Goal: Task Accomplishment & Management: Complete application form

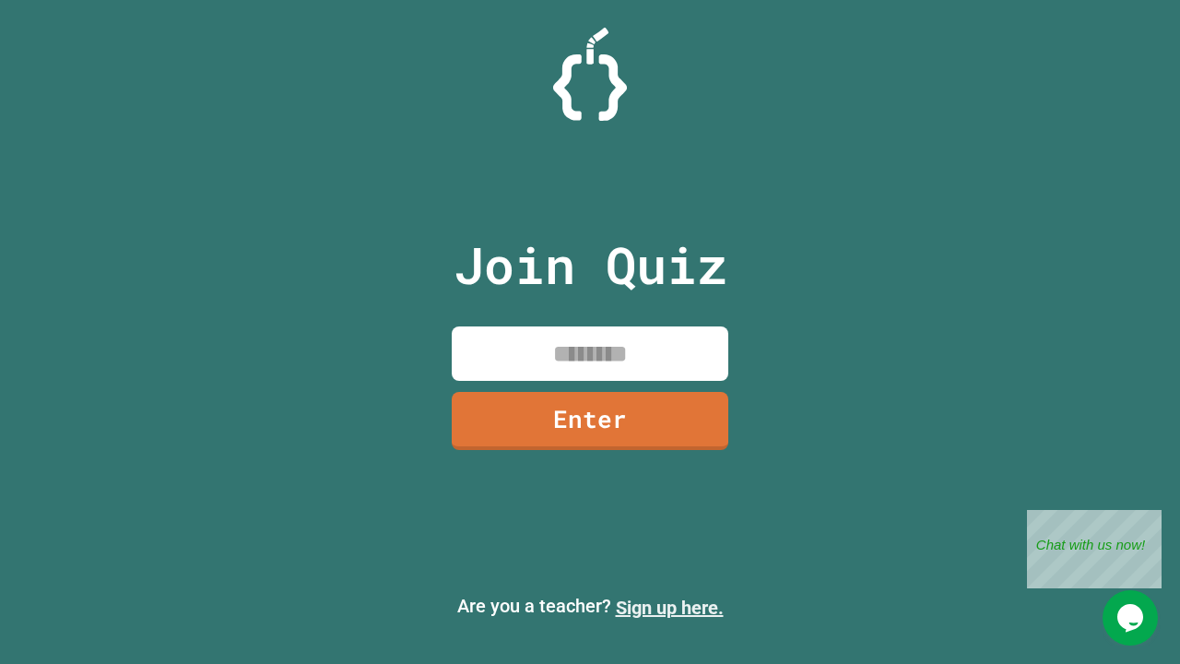
click at [669, 608] on link "Sign up here." at bounding box center [670, 608] width 108 height 22
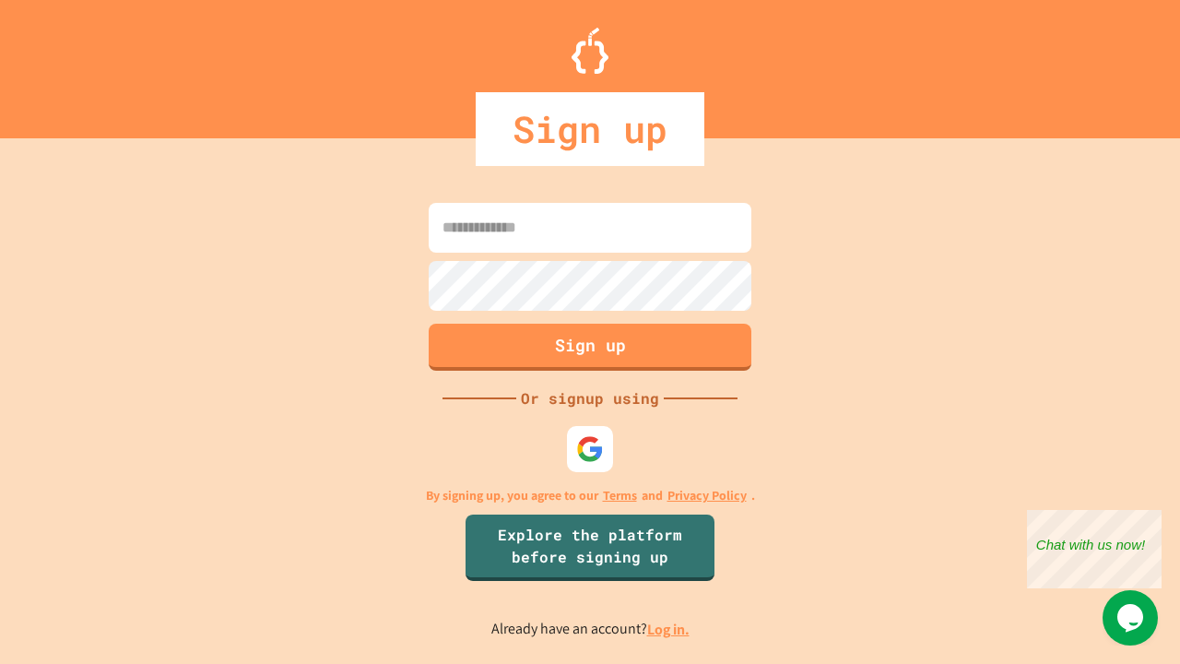
click at [669, 629] on link "Log in." at bounding box center [668, 629] width 42 height 19
